Goal: Task Accomplishment & Management: Complete application form

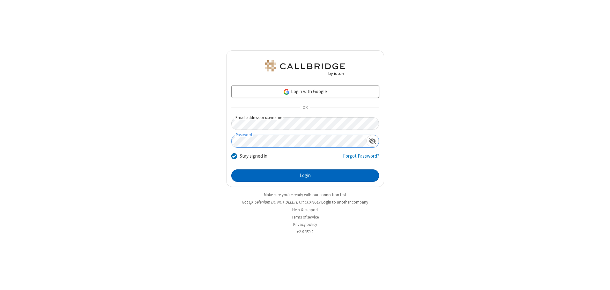
click at [305, 176] on button "Login" at bounding box center [305, 176] width 148 height 13
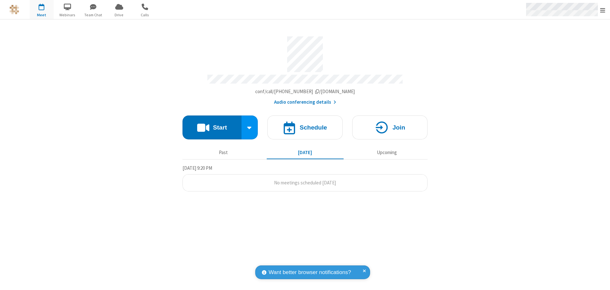
click at [603, 10] on span "Open menu" at bounding box center [603, 10] width 5 height 6
click at [42, 10] on span "button" at bounding box center [42, 6] width 24 height 11
click at [305, 125] on h4 "Schedule" at bounding box center [313, 128] width 27 height 6
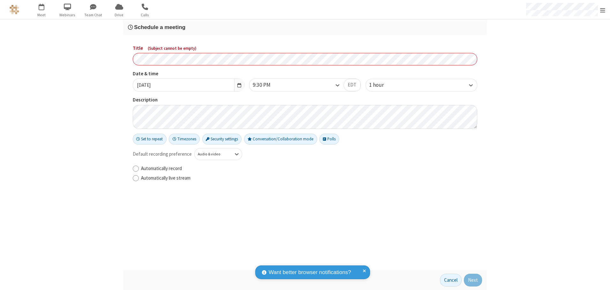
click at [305, 27] on h3 "Schedule a meeting" at bounding box center [305, 27] width 354 height 6
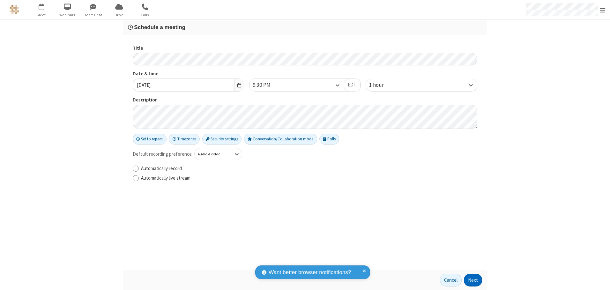
click at [474, 280] on button "Next" at bounding box center [473, 280] width 18 height 13
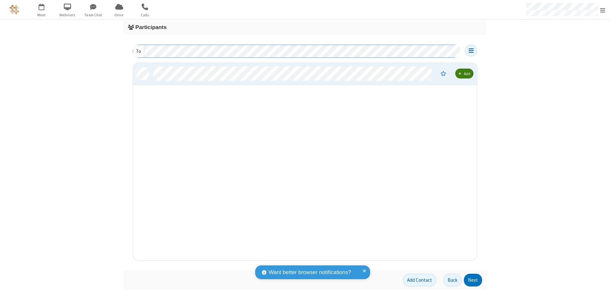
scroll to position [193, 339]
click at [474, 280] on button "Next" at bounding box center [473, 280] width 18 height 13
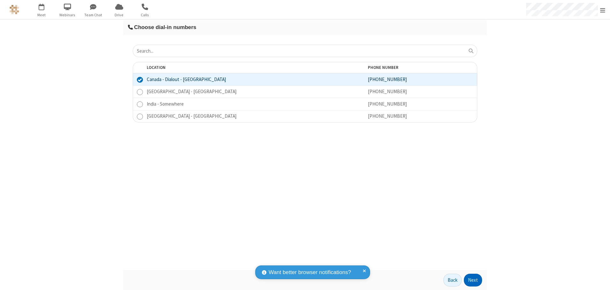
click at [474, 280] on button "Next" at bounding box center [473, 280] width 18 height 13
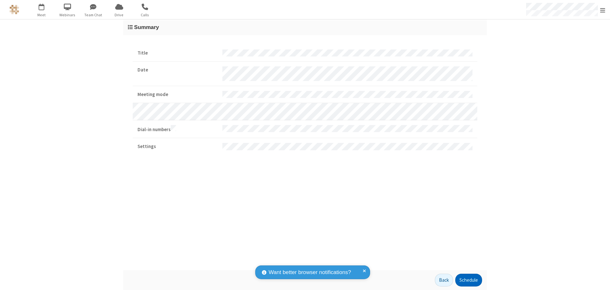
click at [469, 280] on button "Schedule" at bounding box center [469, 280] width 27 height 13
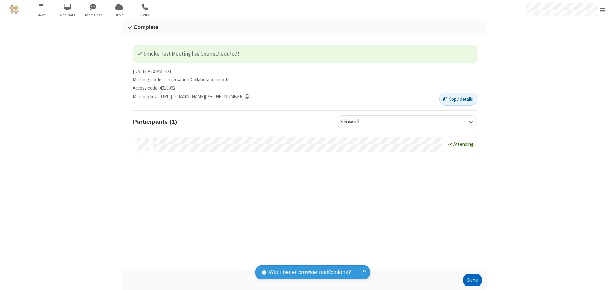
click at [473, 280] on button "Done" at bounding box center [472, 280] width 19 height 13
